Goal: Task Accomplishment & Management: Manage account settings

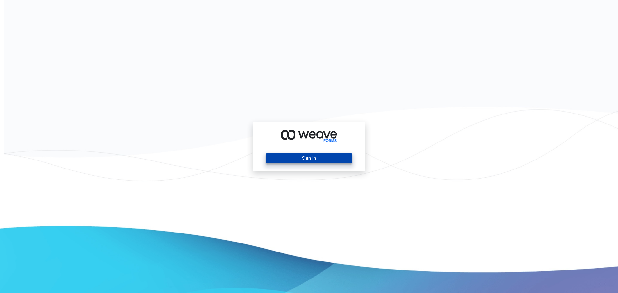
click at [290, 162] on button "Sign In" at bounding box center [309, 158] width 86 height 10
